Goal: Transaction & Acquisition: Subscribe to service/newsletter

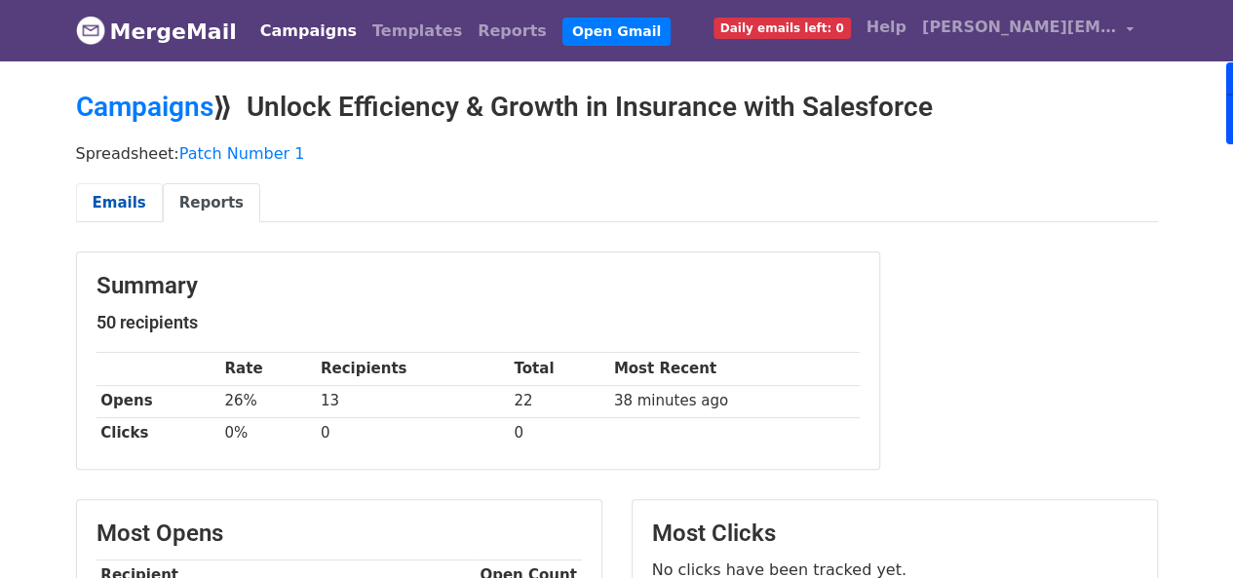
click at [119, 202] on link "Emails" at bounding box center [119, 203] width 87 height 40
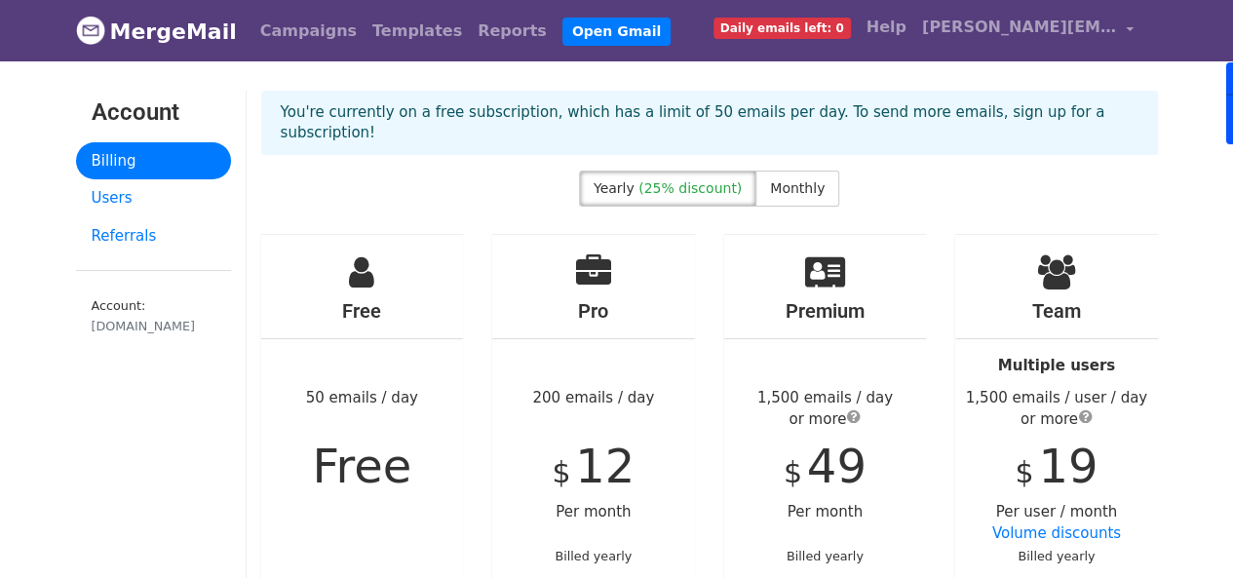
click at [812, 182] on label "Monthly" at bounding box center [797, 189] width 84 height 36
click at [654, 180] on span "(25% discount)" at bounding box center [689, 188] width 103 height 16
